Goal: Task Accomplishment & Management: Complete application form

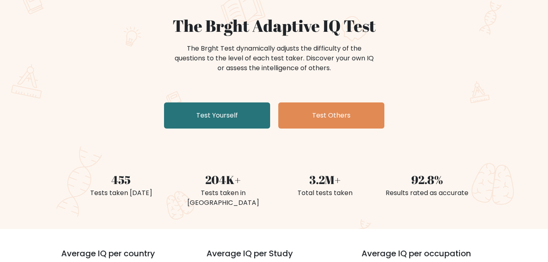
scroll to position [82, 0]
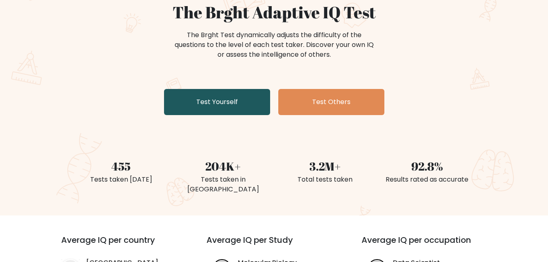
click at [214, 107] on link "Test Yourself" at bounding box center [217, 102] width 106 height 26
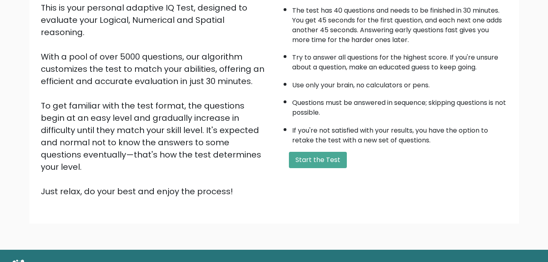
scroll to position [112, 0]
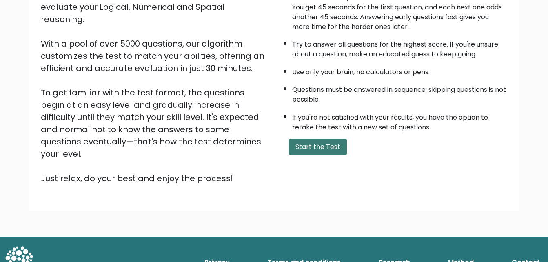
click at [339, 146] on button "Start the Test" at bounding box center [318, 147] width 58 height 16
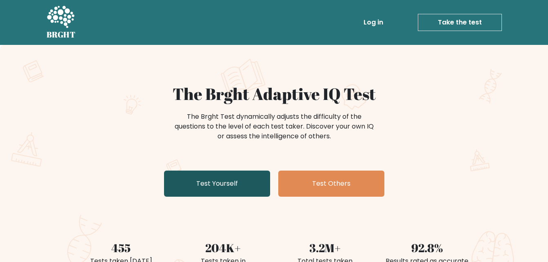
click at [216, 194] on link "Test Yourself" at bounding box center [217, 183] width 106 height 26
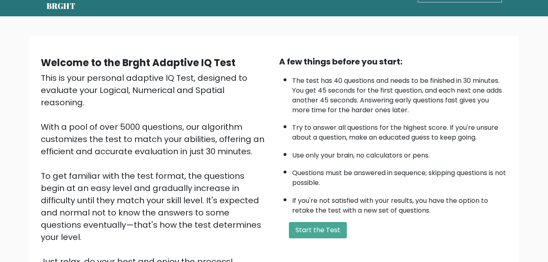
scroll to position [41, 0]
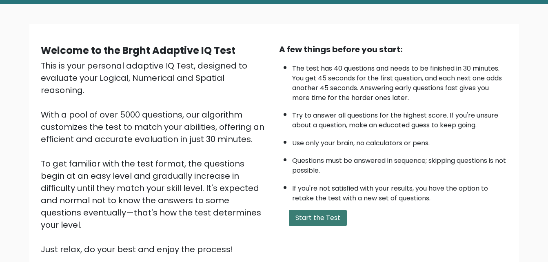
click at [302, 217] on button "Start the Test" at bounding box center [318, 218] width 58 height 16
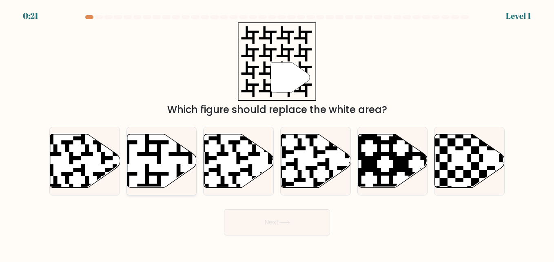
drag, startPoint x: 160, startPoint y: 159, endPoint x: 165, endPoint y: 158, distance: 5.0
click at [165, 158] on icon at bounding box center [162, 161] width 70 height 54
click at [277, 133] on input "b." at bounding box center [277, 132] width 0 height 2
radio input "true"
click at [286, 217] on button "Next" at bounding box center [277, 222] width 106 height 26
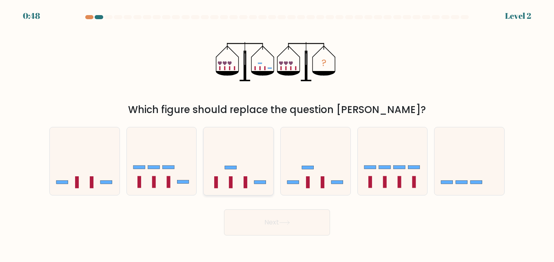
click at [230, 185] on rect at bounding box center [231, 182] width 4 height 12
click at [277, 133] on input "c." at bounding box center [277, 132] width 0 height 2
radio input "true"
click at [292, 219] on button "Next" at bounding box center [277, 222] width 106 height 26
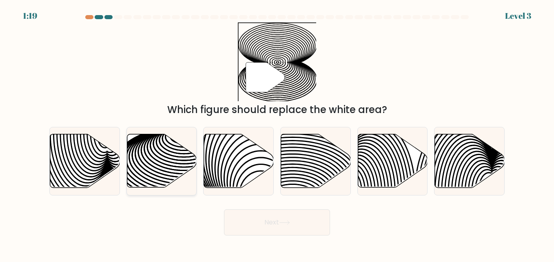
click at [172, 165] on icon at bounding box center [162, 160] width 70 height 53
click at [277, 133] on input "b." at bounding box center [277, 132] width 0 height 2
radio input "true"
click at [282, 218] on button "Next" at bounding box center [277, 222] width 106 height 26
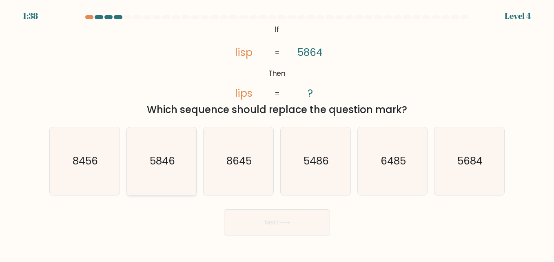
click at [160, 165] on text "5846" at bounding box center [162, 161] width 25 height 14
click at [277, 133] on input "b. 5846" at bounding box center [277, 132] width 0 height 2
radio input "true"
click at [275, 227] on button "Next" at bounding box center [277, 222] width 106 height 26
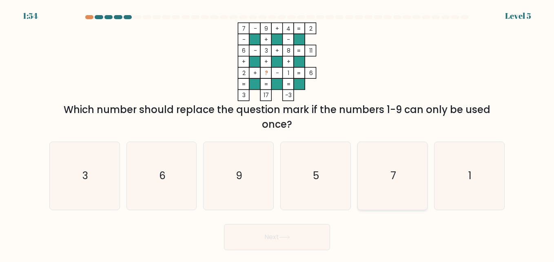
click at [399, 177] on icon "7" at bounding box center [392, 176] width 68 height 68
click at [277, 133] on input "e. 7" at bounding box center [277, 132] width 0 height 2
radio input "true"
click at [278, 237] on button "Next" at bounding box center [277, 237] width 106 height 26
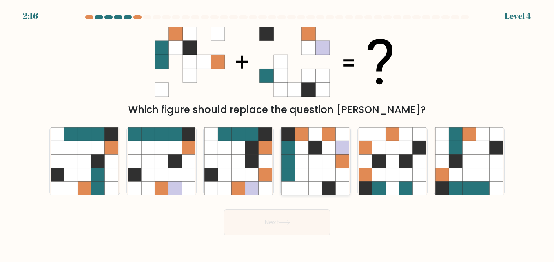
click at [305, 183] on icon at bounding box center [301, 187] width 13 height 13
click at [277, 133] on input "d." at bounding box center [277, 132] width 0 height 2
radio input "true"
click at [278, 224] on button "Next" at bounding box center [277, 222] width 106 height 26
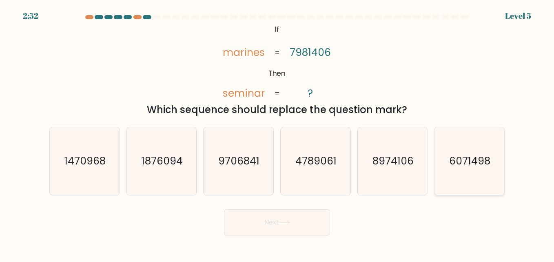
click at [463, 169] on icon "6071498" at bounding box center [469, 161] width 68 height 68
click at [277, 133] on input "f. 6071498" at bounding box center [277, 132] width 0 height 2
radio input "true"
click at [288, 224] on icon at bounding box center [284, 222] width 11 height 4
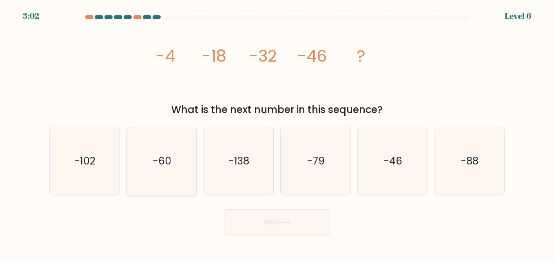
click at [160, 162] on text "-60" at bounding box center [162, 161] width 18 height 14
click at [277, 133] on input "b. -60" at bounding box center [277, 132] width 0 height 2
radio input "true"
click at [256, 220] on button "Next" at bounding box center [277, 222] width 106 height 26
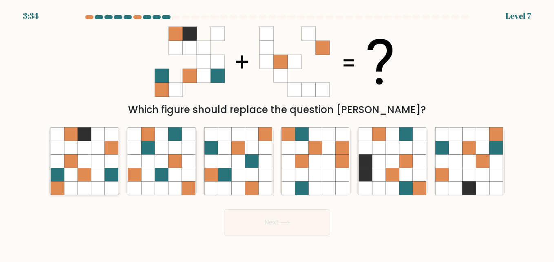
click at [96, 164] on icon at bounding box center [97, 160] width 13 height 13
click at [277, 133] on input "a." at bounding box center [277, 132] width 0 height 2
radio input "true"
click at [262, 224] on button "Next" at bounding box center [277, 222] width 106 height 26
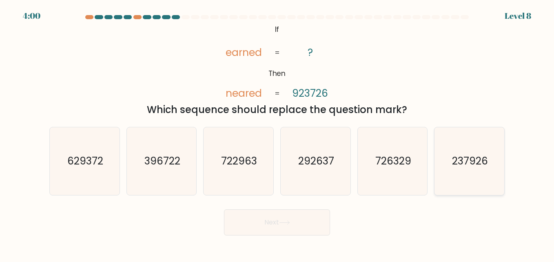
click at [489, 159] on icon "237926" at bounding box center [469, 161] width 68 height 68
click at [277, 133] on input "f. 237926" at bounding box center [277, 132] width 0 height 2
radio input "true"
click at [262, 222] on button "Next" at bounding box center [277, 222] width 106 height 26
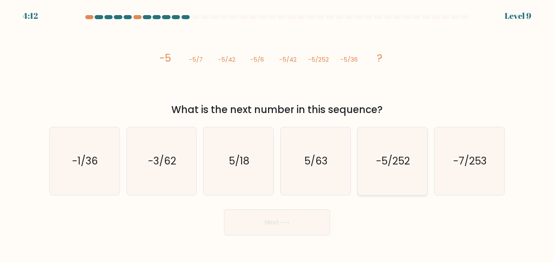
click at [392, 162] on text "-5/252" at bounding box center [393, 161] width 34 height 14
click at [277, 133] on input "e. -5/252" at bounding box center [277, 132] width 0 height 2
radio input "true"
click at [307, 212] on button "Next" at bounding box center [277, 222] width 106 height 26
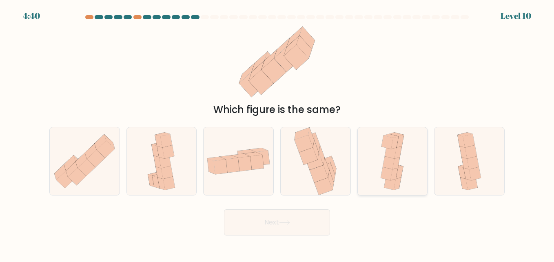
click at [391, 141] on icon at bounding box center [387, 141] width 12 height 13
click at [277, 133] on input "e." at bounding box center [277, 132] width 0 height 2
radio input "true"
click at [312, 229] on button "Next" at bounding box center [277, 222] width 106 height 26
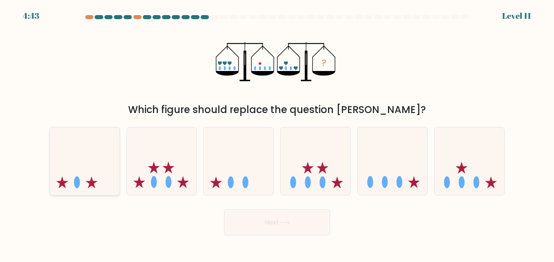
click at [91, 171] on icon at bounding box center [85, 160] width 70 height 57
click at [277, 133] on input "a." at bounding box center [277, 132] width 0 height 2
radio input "true"
click at [250, 224] on button "Next" at bounding box center [277, 222] width 106 height 26
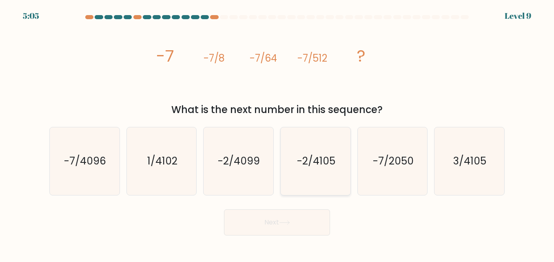
click at [314, 148] on icon "-2/4105" at bounding box center [315, 161] width 68 height 68
click at [277, 133] on input "d. -2/4105" at bounding box center [277, 132] width 0 height 2
radio input "true"
click at [305, 210] on button "Next" at bounding box center [277, 222] width 106 height 26
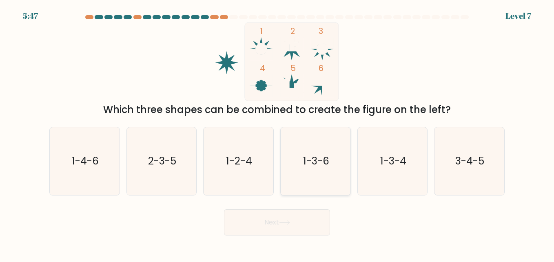
click at [303, 166] on text "1-3-6" at bounding box center [316, 161] width 26 height 14
click at [277, 133] on input "d. 1-3-6" at bounding box center [277, 132] width 0 height 2
radio input "true"
click at [301, 219] on button "Next" at bounding box center [277, 222] width 106 height 26
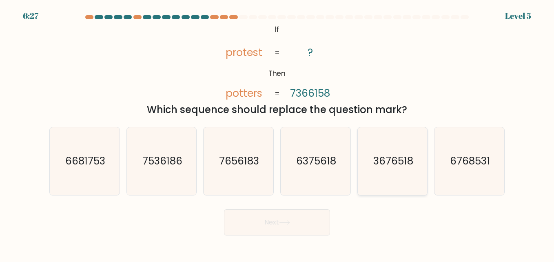
click at [376, 142] on icon "3676518" at bounding box center [392, 161] width 68 height 68
click at [277, 133] on input "e. 3676518" at bounding box center [277, 132] width 0 height 2
radio input "true"
click at [297, 218] on button "Next" at bounding box center [277, 222] width 106 height 26
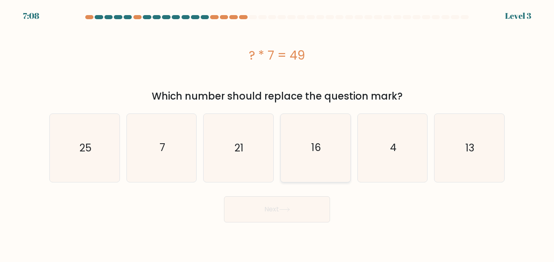
click at [311, 133] on icon "16" at bounding box center [315, 148] width 68 height 68
click at [277, 133] on input "d. 16" at bounding box center [277, 132] width 0 height 2
radio input "true"
click at [296, 218] on button "Next" at bounding box center [277, 209] width 106 height 26
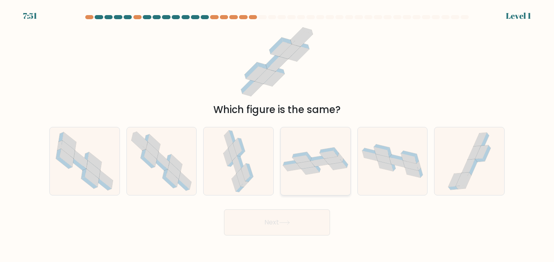
click at [311, 158] on icon at bounding box center [316, 160] width 70 height 27
click at [277, 133] on input "d." at bounding box center [277, 132] width 0 height 2
radio input "true"
click at [301, 223] on button "Next" at bounding box center [277, 222] width 106 height 26
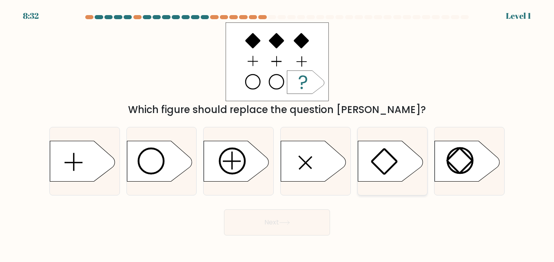
click at [395, 148] on icon at bounding box center [390, 161] width 65 height 41
click at [277, 133] on input "e." at bounding box center [277, 132] width 0 height 2
radio input "true"
click at [256, 221] on button "Next" at bounding box center [277, 222] width 106 height 26
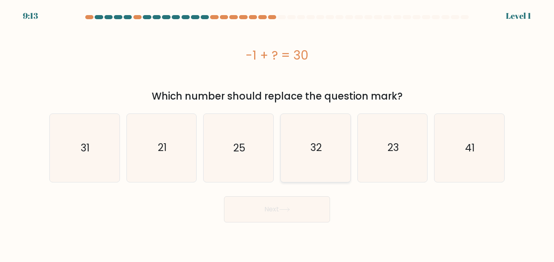
drag, startPoint x: 296, startPoint y: 140, endPoint x: 299, endPoint y: 159, distance: 19.0
click at [296, 140] on icon "32" at bounding box center [315, 148] width 68 height 68
click at [277, 133] on input "d. 32" at bounding box center [277, 132] width 0 height 2
radio input "true"
click at [286, 206] on button "Next" at bounding box center [277, 209] width 106 height 26
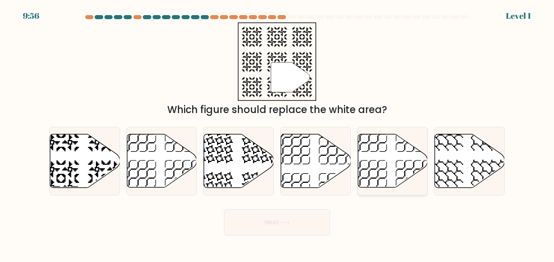
click at [362, 149] on icon at bounding box center [393, 160] width 70 height 53
click at [277, 133] on input "e." at bounding box center [277, 132] width 0 height 2
radio input "true"
click at [298, 221] on button "Next" at bounding box center [277, 222] width 106 height 26
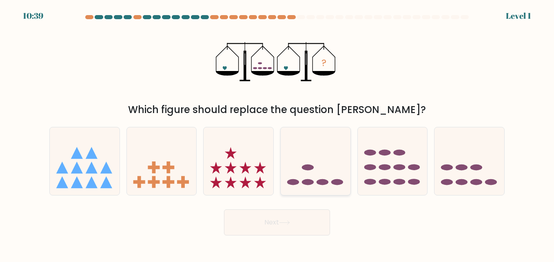
click at [317, 167] on icon at bounding box center [316, 160] width 70 height 57
click at [277, 133] on input "d." at bounding box center [277, 132] width 0 height 2
radio input "true"
click at [298, 215] on button "Next" at bounding box center [277, 222] width 106 height 26
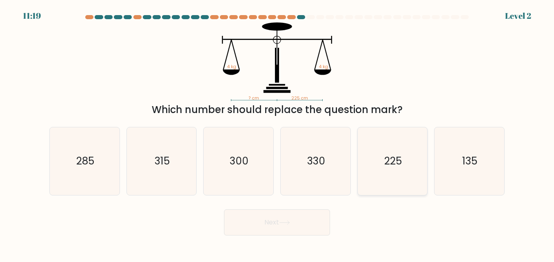
click at [391, 154] on icon "225" at bounding box center [392, 161] width 68 height 68
click at [277, 133] on input "e. 225" at bounding box center [277, 132] width 0 height 2
radio input "true"
click at [292, 228] on button "Next" at bounding box center [277, 222] width 106 height 26
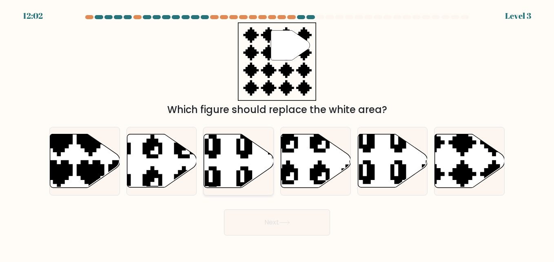
click at [234, 157] on icon at bounding box center [239, 160] width 70 height 53
click at [277, 133] on input "c." at bounding box center [277, 132] width 0 height 2
radio input "true"
click at [272, 225] on button "Next" at bounding box center [277, 222] width 106 height 26
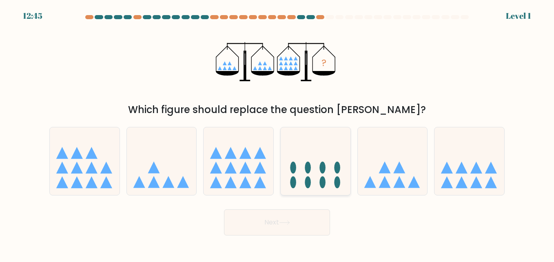
click at [305, 183] on ellipse at bounding box center [308, 182] width 6 height 12
click at [277, 133] on input "d." at bounding box center [277, 132] width 0 height 2
radio input "true"
click at [292, 219] on button "Next" at bounding box center [277, 222] width 106 height 26
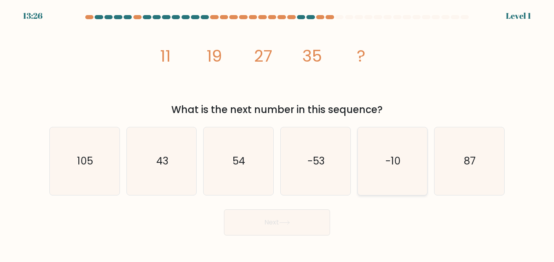
click at [400, 141] on icon "-10" at bounding box center [392, 161] width 68 height 68
click at [277, 133] on input "e. -10" at bounding box center [277, 132] width 0 height 2
radio input "true"
click at [303, 219] on button "Next" at bounding box center [277, 222] width 106 height 26
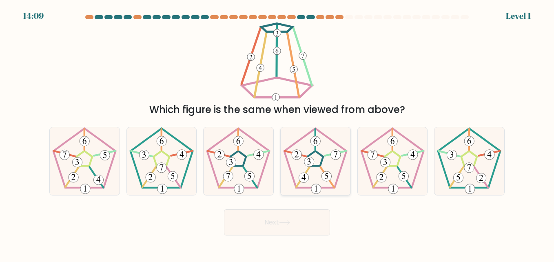
click at [306, 161] on 779 at bounding box center [309, 162] width 10 height 10
click at [277, 133] on input "d." at bounding box center [277, 132] width 0 height 2
radio input "true"
click at [300, 221] on button "Next" at bounding box center [277, 222] width 106 height 26
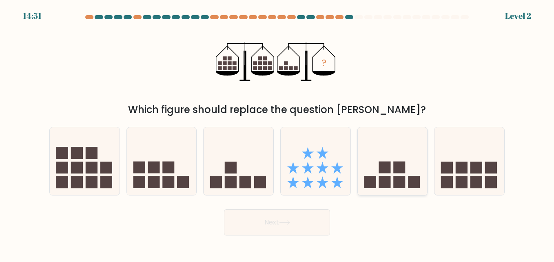
click at [401, 169] on rect at bounding box center [399, 167] width 12 height 12
click at [277, 133] on input "e." at bounding box center [277, 132] width 0 height 2
radio input "true"
click at [299, 221] on button "Next" at bounding box center [277, 222] width 106 height 26
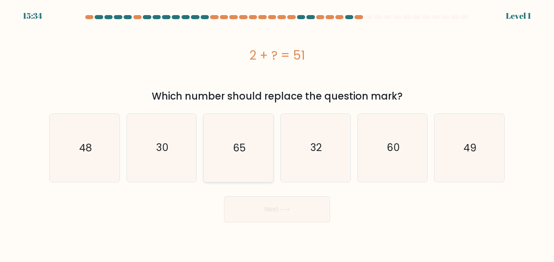
click at [227, 124] on icon "65" at bounding box center [238, 148] width 68 height 68
click at [277, 131] on input "c. 65" at bounding box center [277, 132] width 0 height 2
radio input "true"
click at [301, 207] on button "Next" at bounding box center [277, 209] width 106 height 26
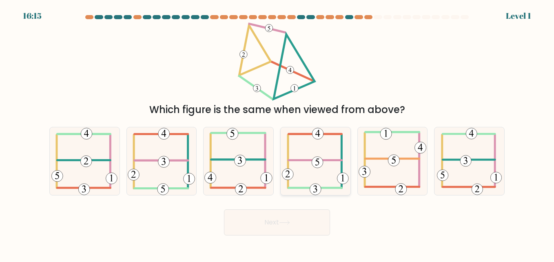
click at [322, 174] on icon at bounding box center [315, 161] width 67 height 68
click at [277, 133] on input "d." at bounding box center [277, 132] width 0 height 2
radio input "true"
click at [299, 221] on button "Next" at bounding box center [277, 222] width 106 height 26
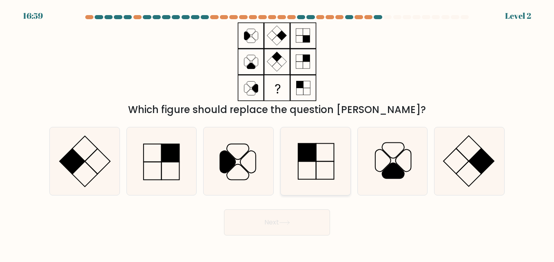
click at [322, 162] on icon at bounding box center [315, 161] width 68 height 68
click at [277, 133] on input "d." at bounding box center [277, 132] width 0 height 2
radio input "true"
click at [297, 222] on button "Next" at bounding box center [277, 222] width 106 height 26
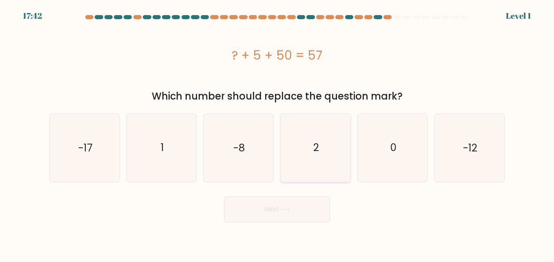
click at [340, 137] on icon "2" at bounding box center [315, 148] width 68 height 68
click at [277, 133] on input "d. 2" at bounding box center [277, 132] width 0 height 2
radio input "true"
click at [301, 219] on button "Next" at bounding box center [277, 209] width 106 height 26
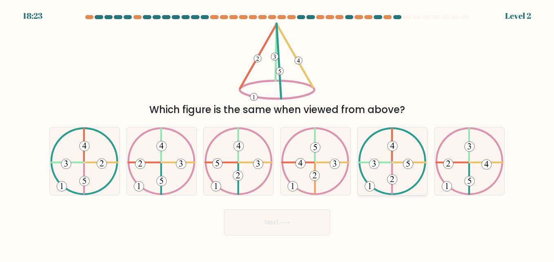
click at [373, 156] on icon at bounding box center [392, 161] width 69 height 68
click at [277, 133] on input "e." at bounding box center [277, 132] width 0 height 2
radio input "true"
click at [306, 224] on button "Next" at bounding box center [277, 222] width 106 height 26
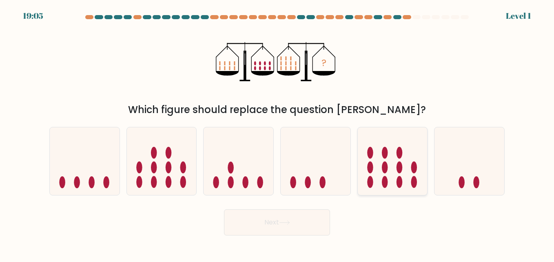
click at [367, 177] on icon at bounding box center [393, 160] width 70 height 57
click at [277, 133] on input "e." at bounding box center [277, 132] width 0 height 2
radio input "true"
click at [316, 216] on button "Next" at bounding box center [277, 222] width 106 height 26
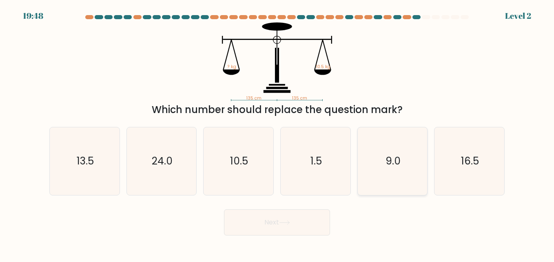
click at [368, 171] on icon "9.0" at bounding box center [392, 161] width 68 height 68
click at [277, 133] on input "e. 9.0" at bounding box center [277, 132] width 0 height 2
radio input "true"
click at [305, 214] on button "Next" at bounding box center [277, 222] width 106 height 26
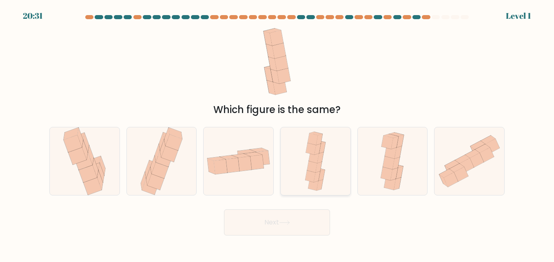
click at [300, 162] on div at bounding box center [315, 161] width 71 height 69
click at [277, 133] on input "d." at bounding box center [277, 132] width 0 height 2
radio input "true"
click at [294, 220] on button "Next" at bounding box center [277, 222] width 106 height 26
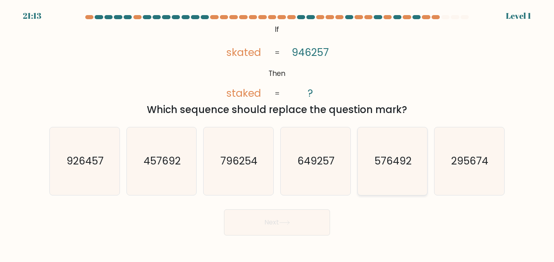
drag, startPoint x: 384, startPoint y: 157, endPoint x: 366, endPoint y: 171, distance: 22.4
click at [384, 157] on text "576492" at bounding box center [392, 161] width 37 height 14
click at [277, 133] on input "e. 576492" at bounding box center [277, 132] width 0 height 2
radio input "true"
click at [276, 227] on button "Next" at bounding box center [277, 222] width 106 height 26
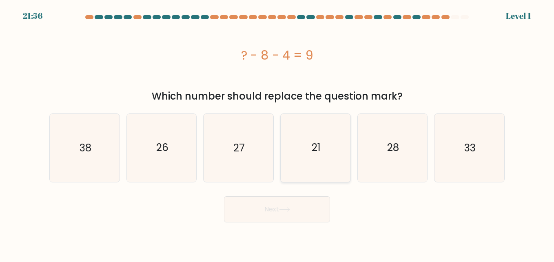
click at [307, 142] on icon "21" at bounding box center [315, 148] width 68 height 68
click at [277, 133] on input "d. 21" at bounding box center [277, 132] width 0 height 2
radio input "true"
click at [292, 214] on button "Next" at bounding box center [277, 209] width 106 height 26
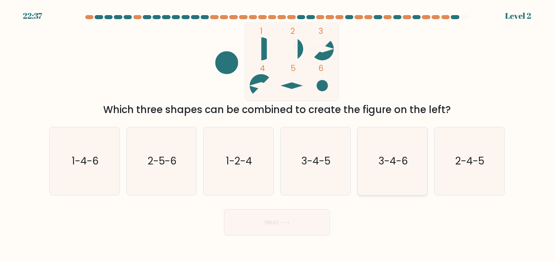
click at [364, 165] on icon "3-4-6" at bounding box center [392, 161] width 68 height 68
click at [277, 133] on input "e. 3-4-6" at bounding box center [277, 132] width 0 height 2
radio input "true"
click at [304, 217] on button "Next" at bounding box center [277, 222] width 106 height 26
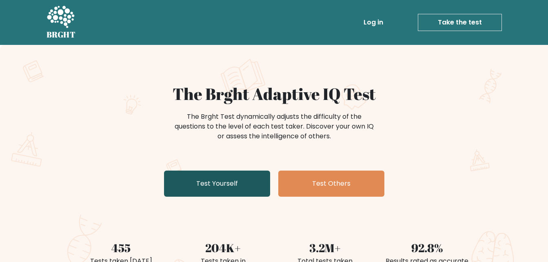
click at [223, 183] on link "Test Yourself" at bounding box center [217, 183] width 106 height 26
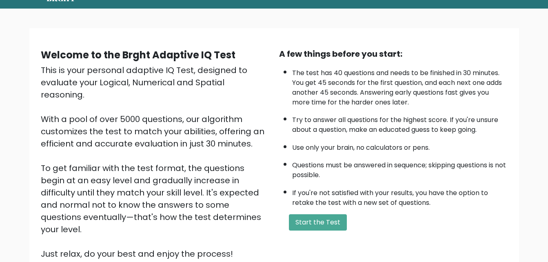
scroll to position [82, 0]
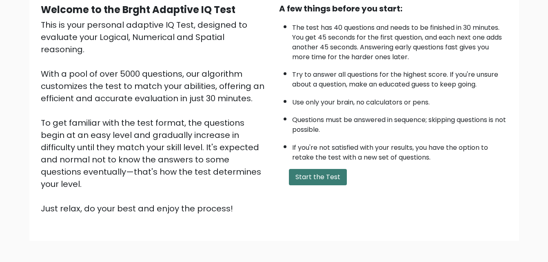
click at [329, 179] on button "Start the Test" at bounding box center [318, 177] width 58 height 16
